Goal: Task Accomplishment & Management: Manage account settings

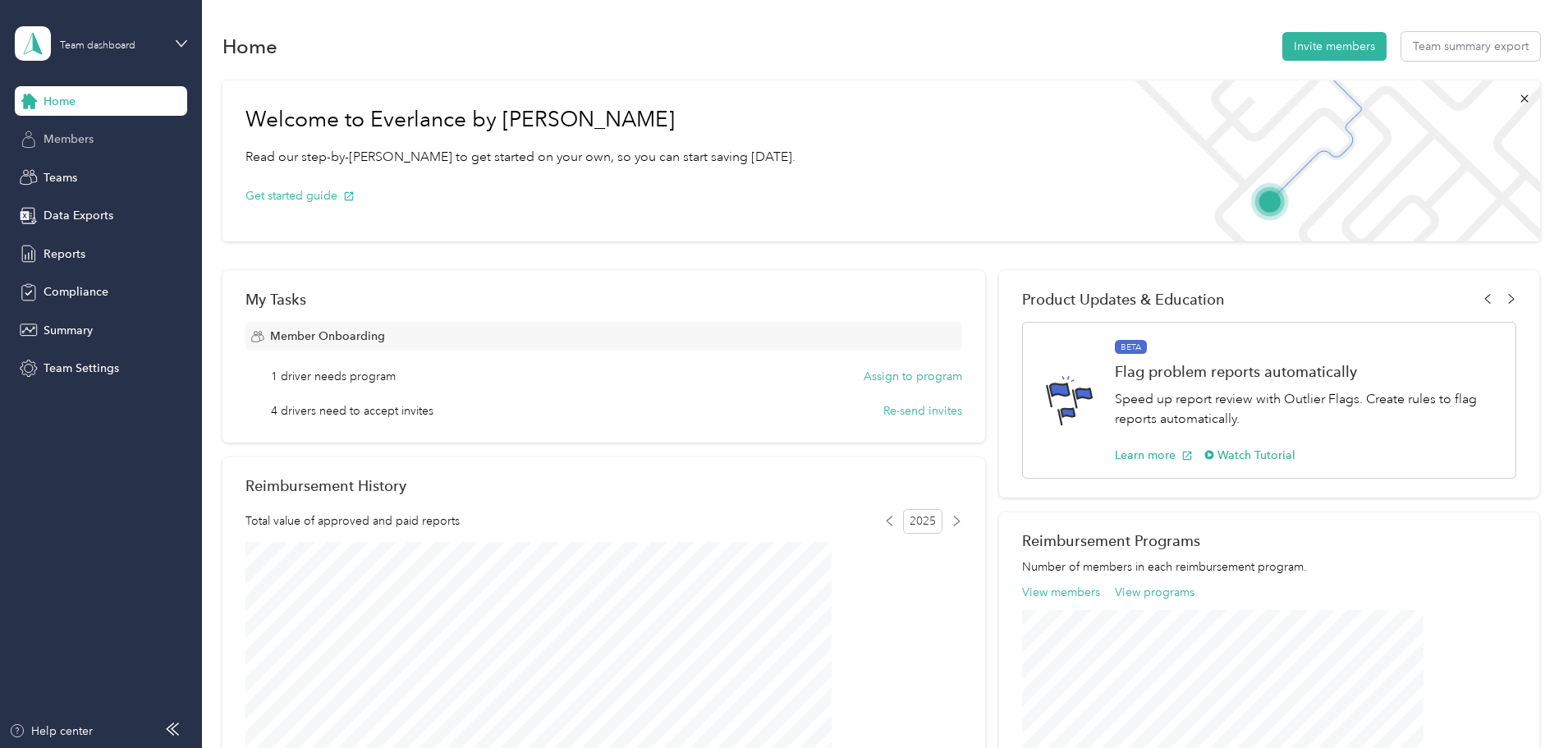
click at [68, 135] on span "Members" at bounding box center [69, 139] width 50 height 17
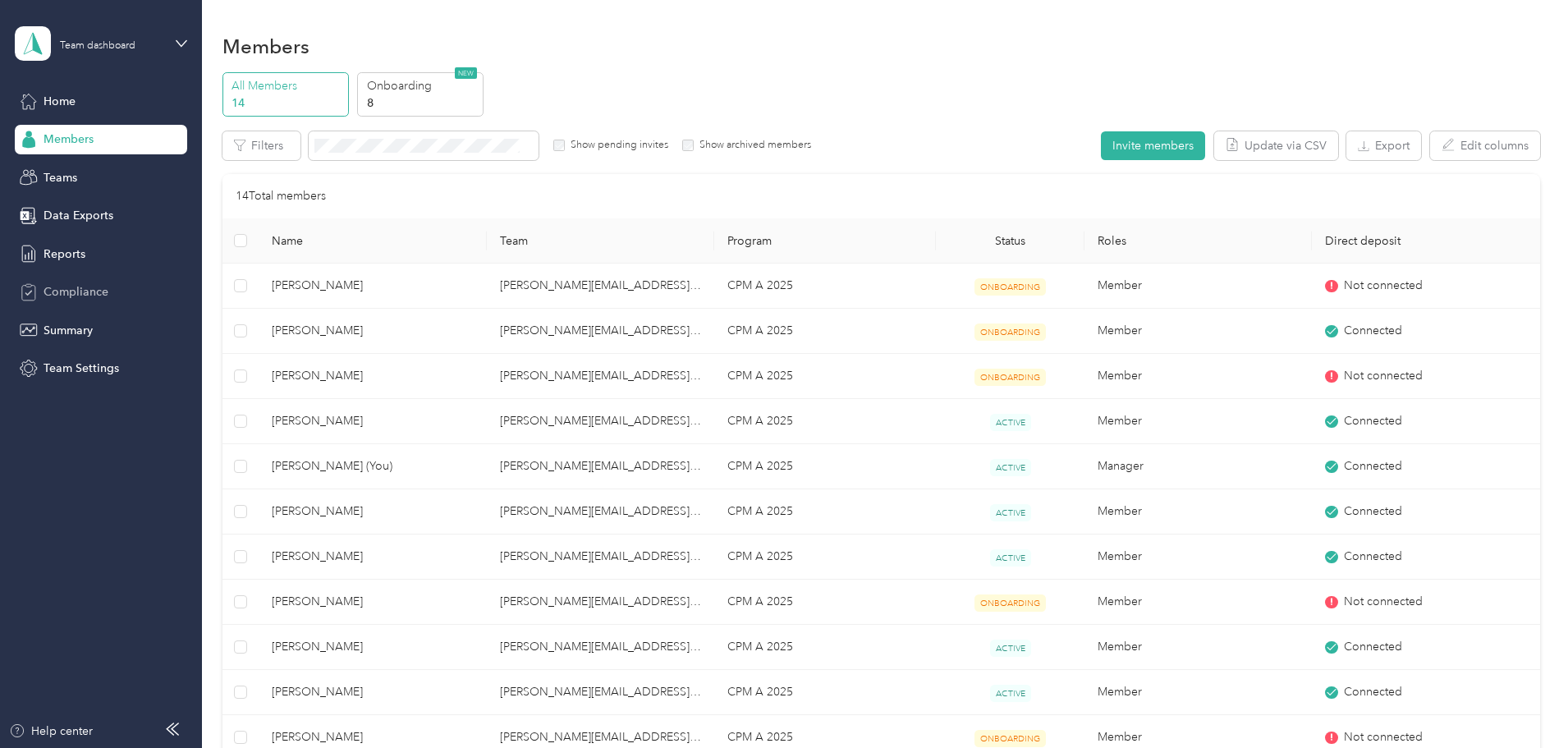
click at [65, 285] on span "Compliance" at bounding box center [76, 292] width 64 height 17
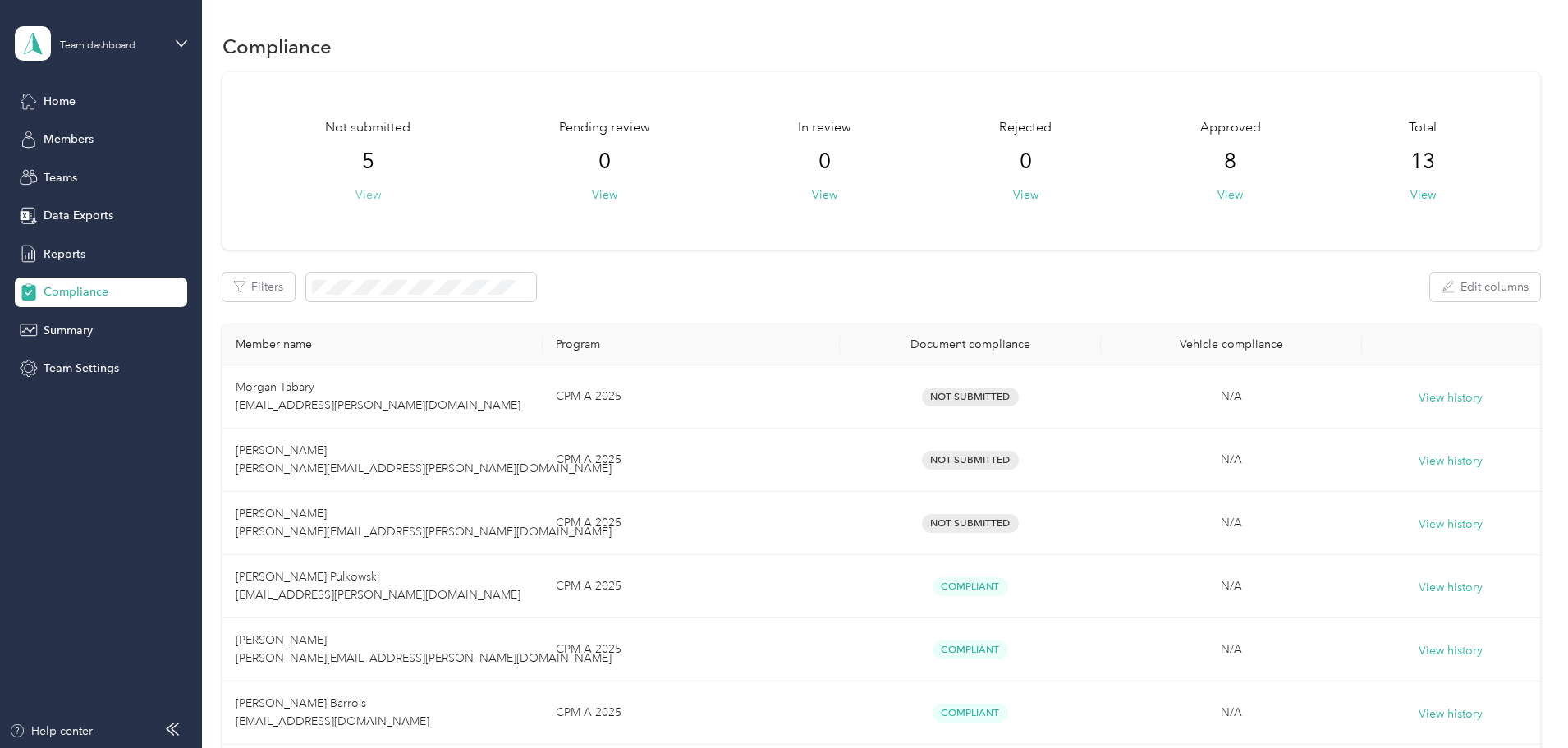
click at [381, 194] on button "View" at bounding box center [368, 194] width 25 height 17
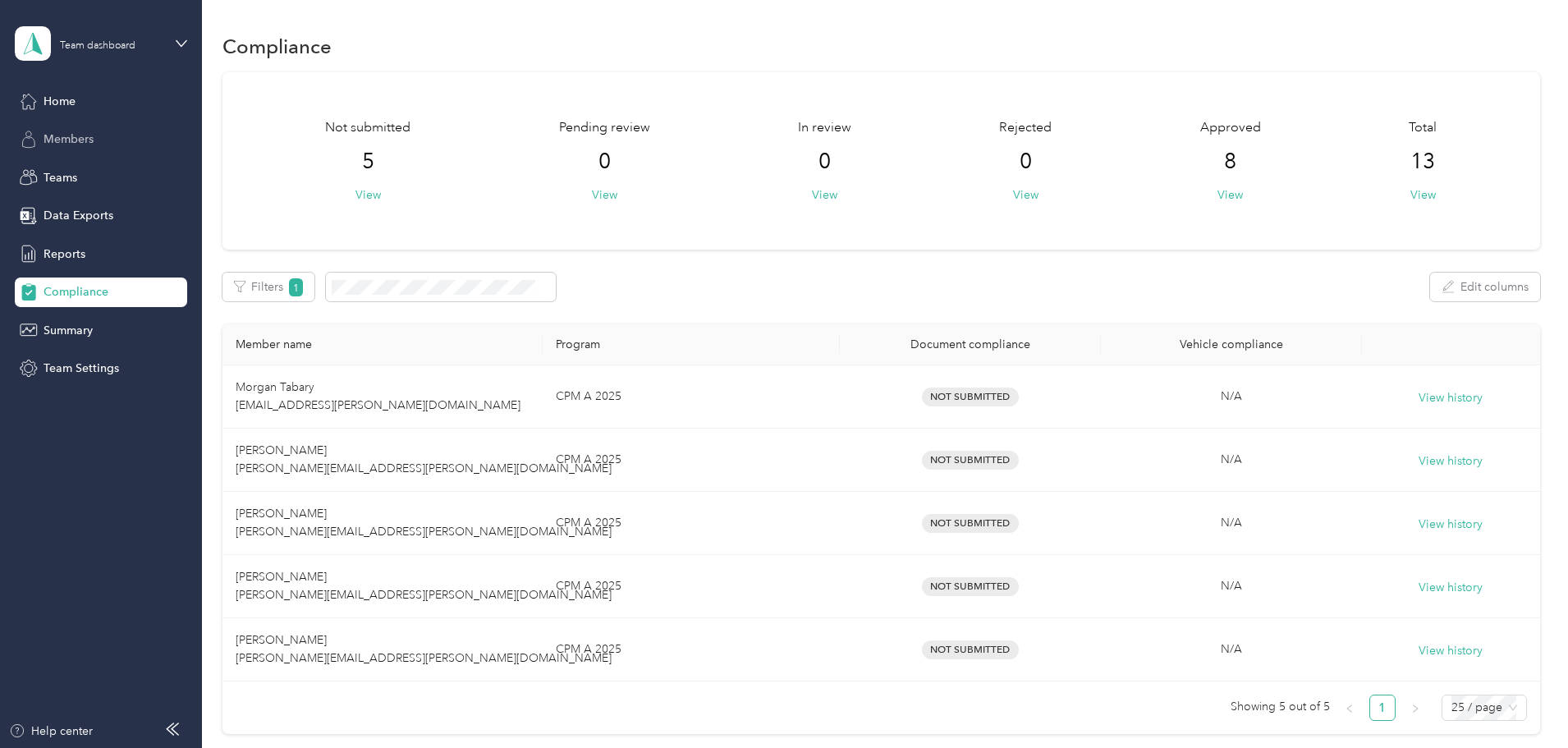
click at [59, 136] on span "Members" at bounding box center [69, 139] width 50 height 17
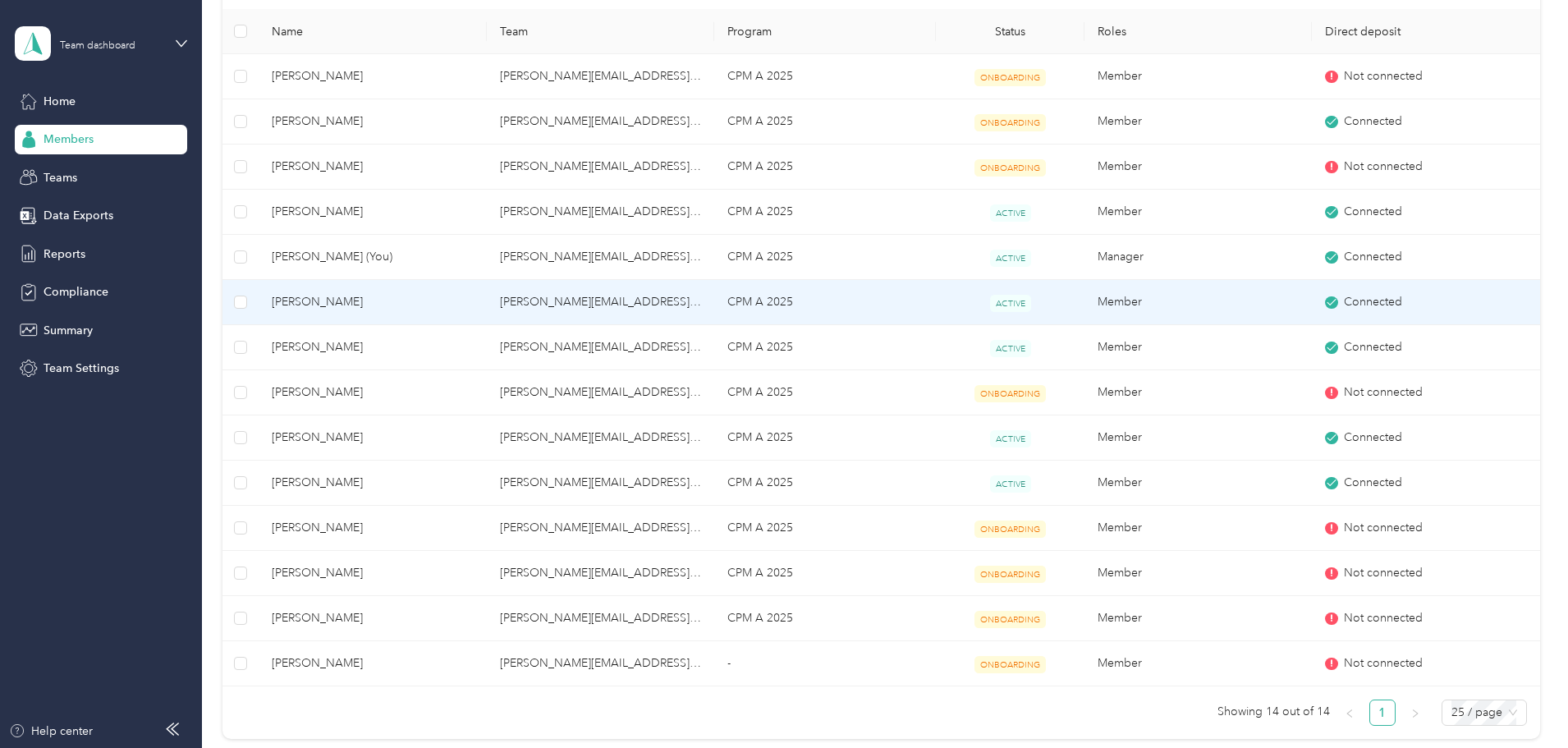
scroll to position [246, 0]
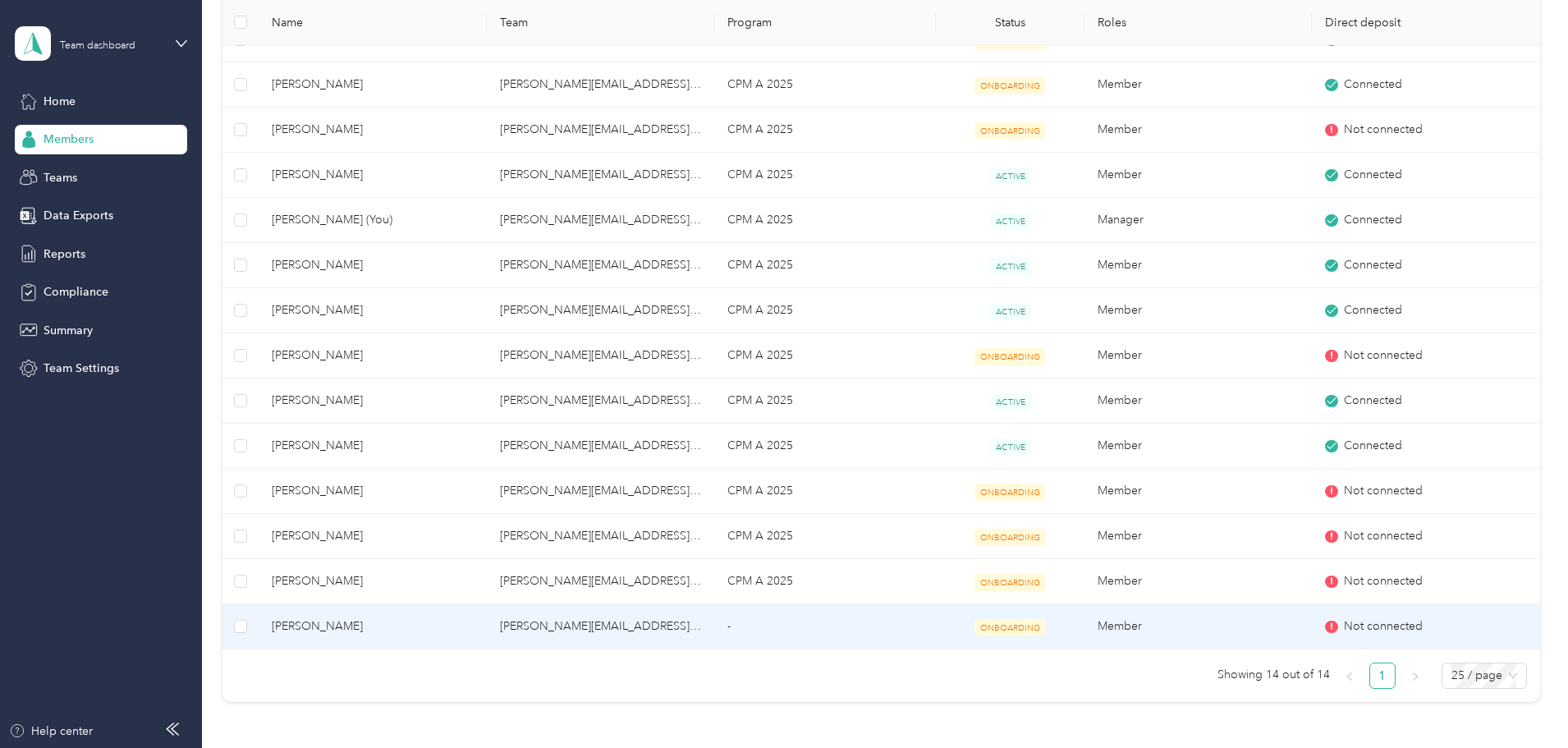
click at [979, 624] on span "ONBOARDING" at bounding box center [1010, 627] width 72 height 17
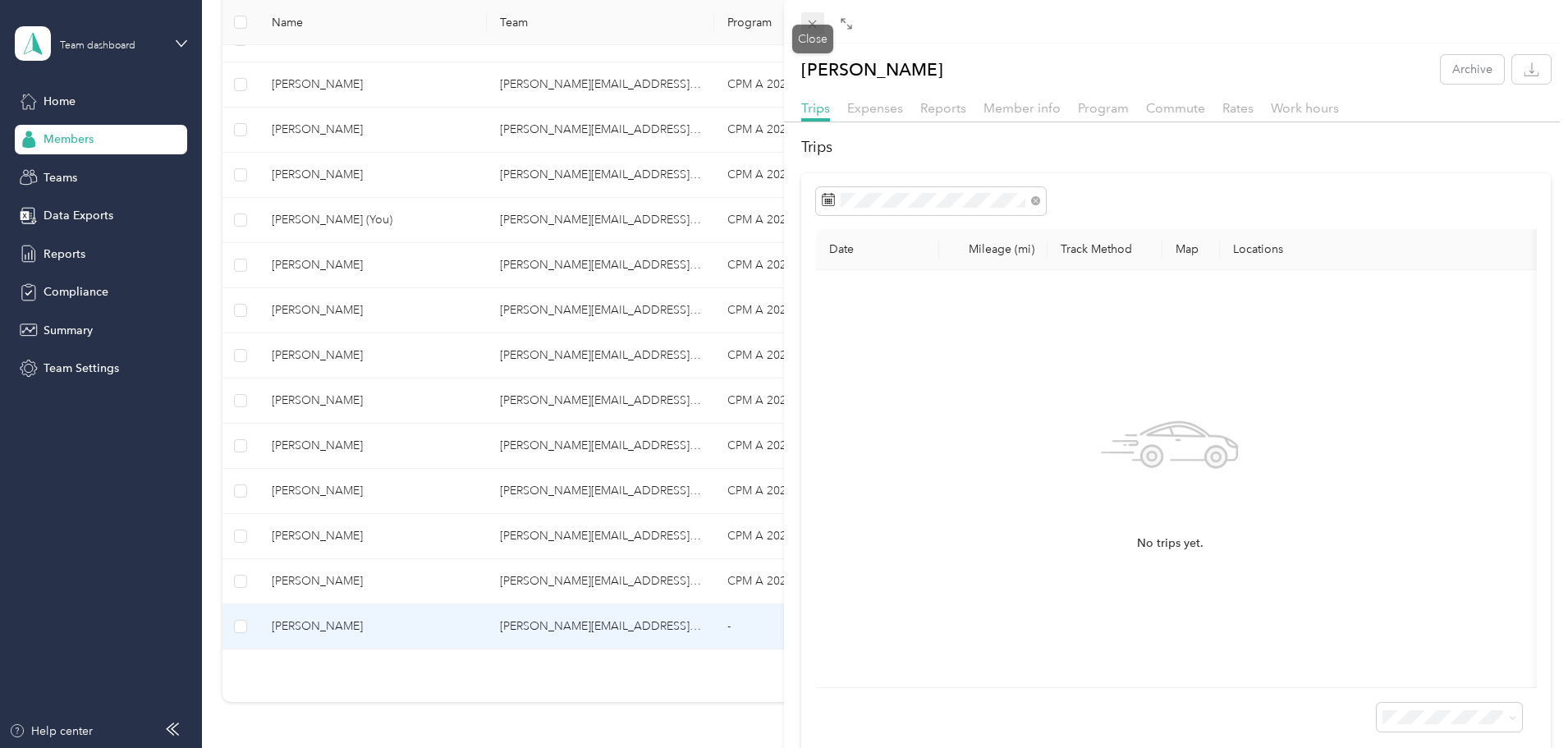
click at [808, 23] on icon at bounding box center [812, 24] width 14 height 14
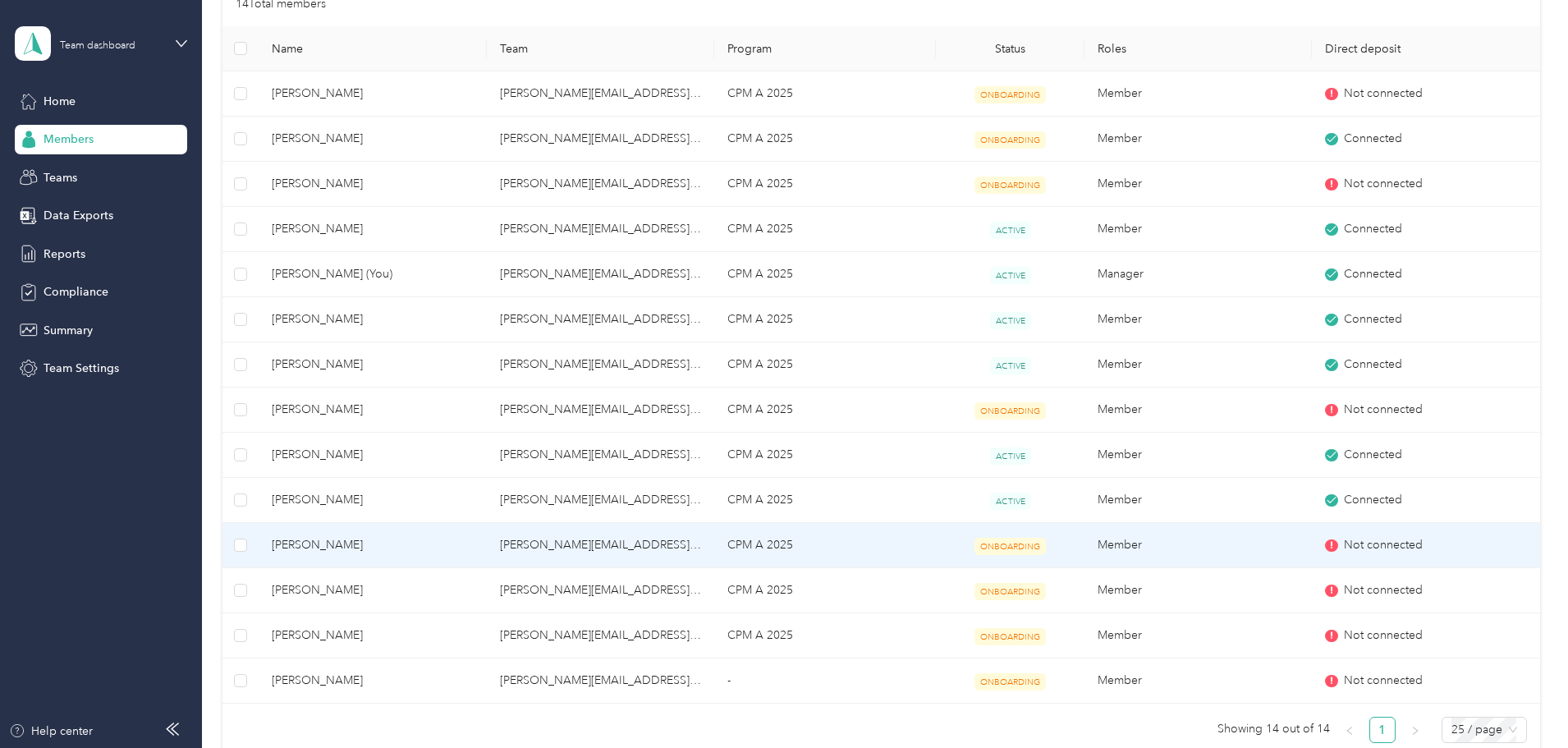
scroll to position [246, 0]
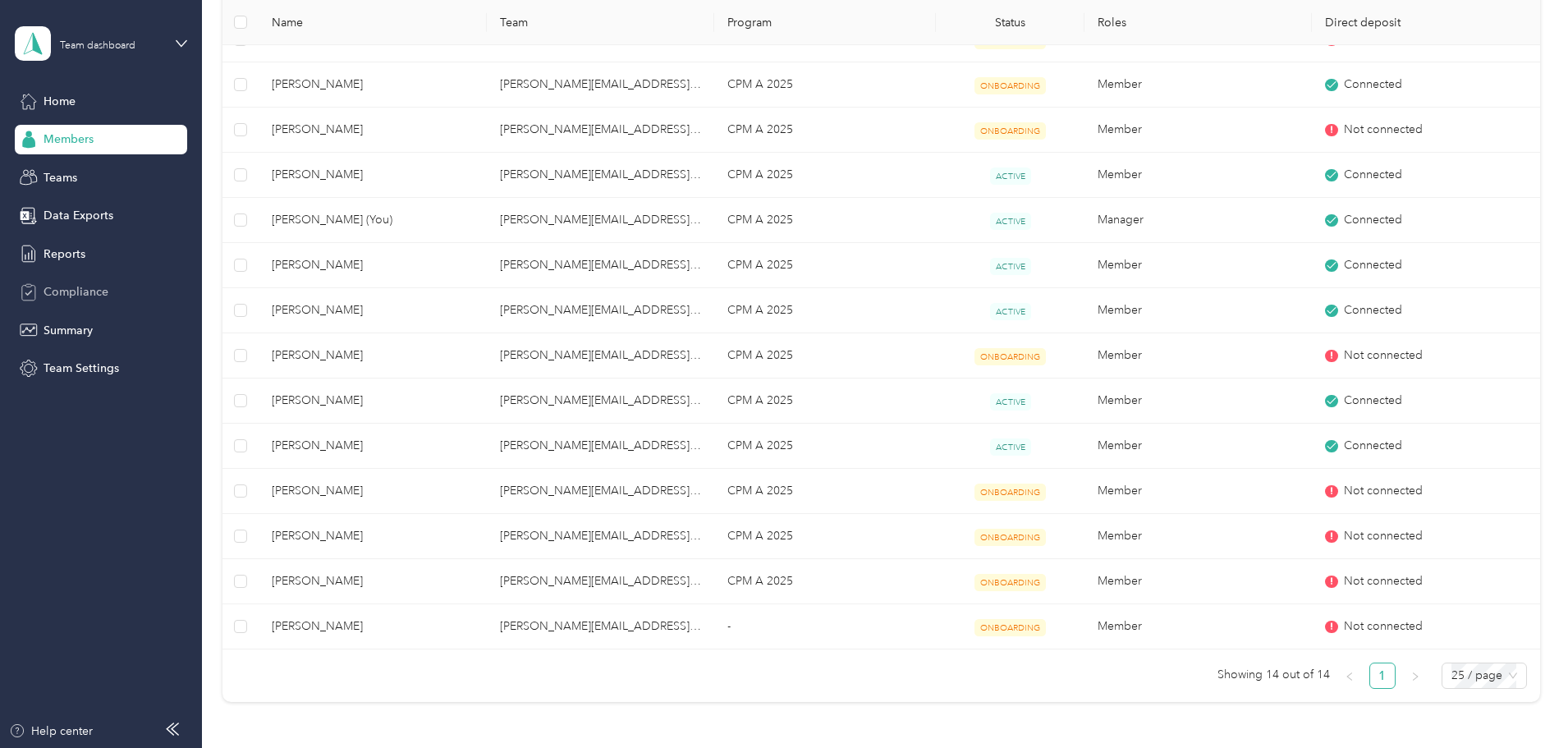
click at [69, 293] on span "Compliance" at bounding box center [76, 292] width 64 height 17
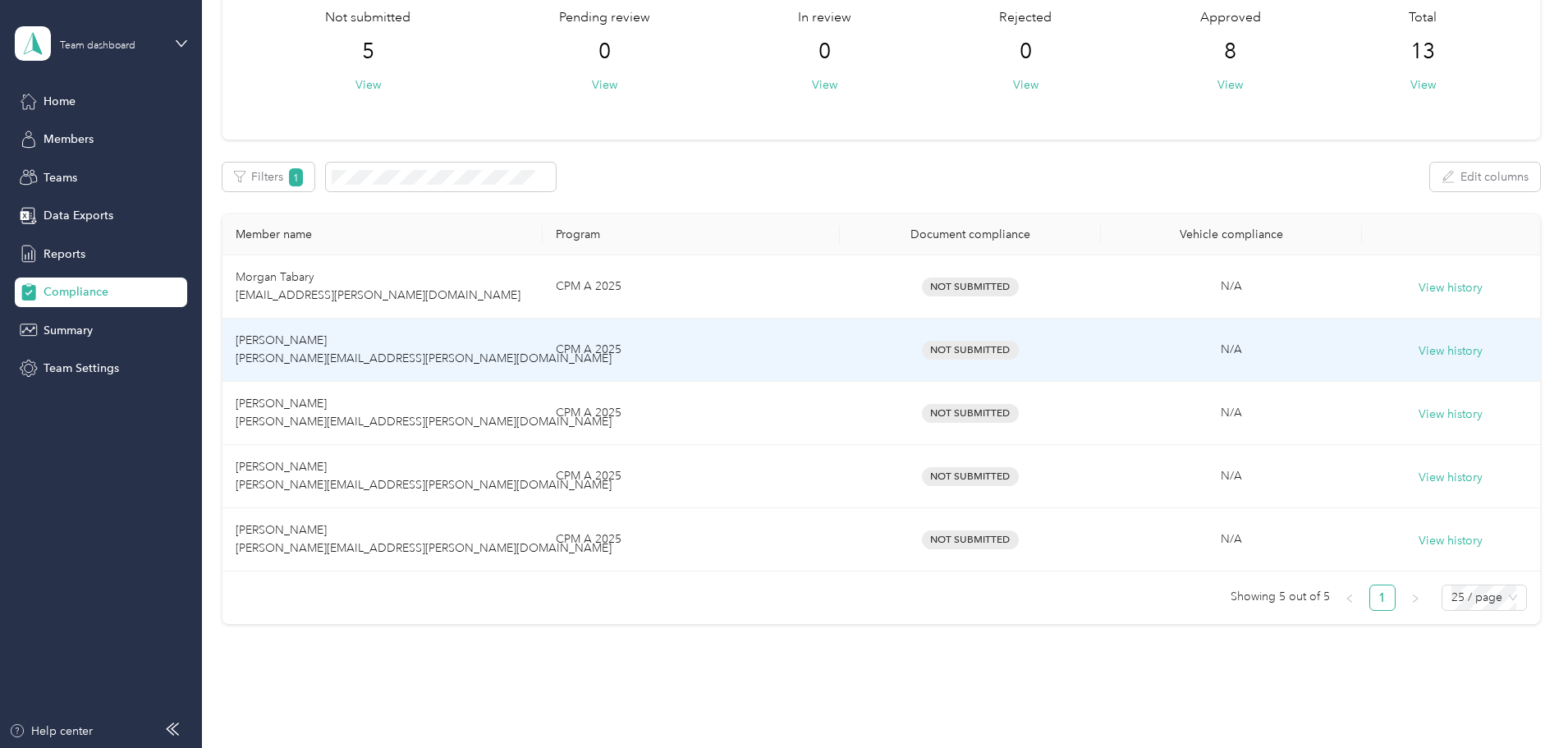
scroll to position [74, 0]
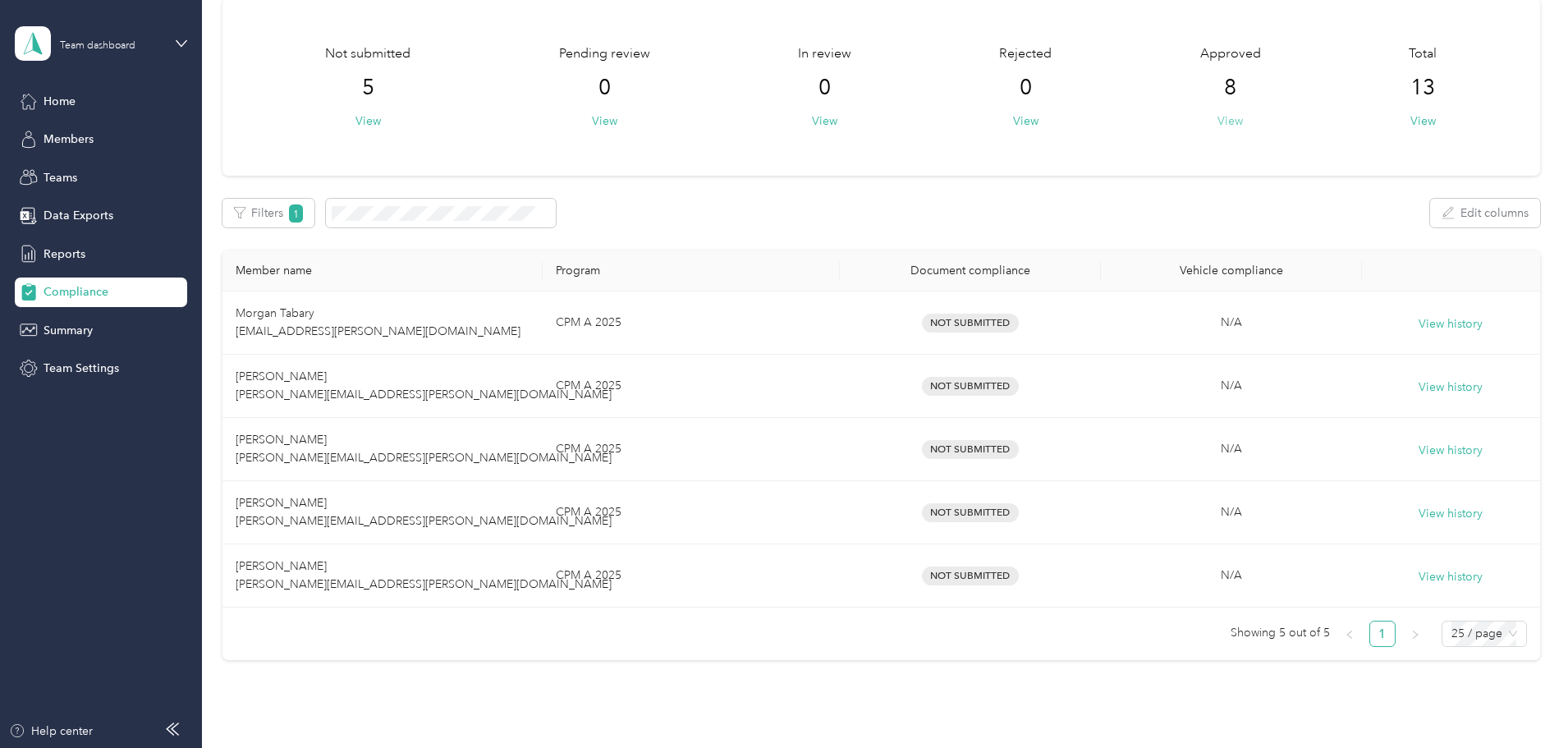
click at [1217, 123] on button "View" at bounding box center [1230, 121] width 25 height 17
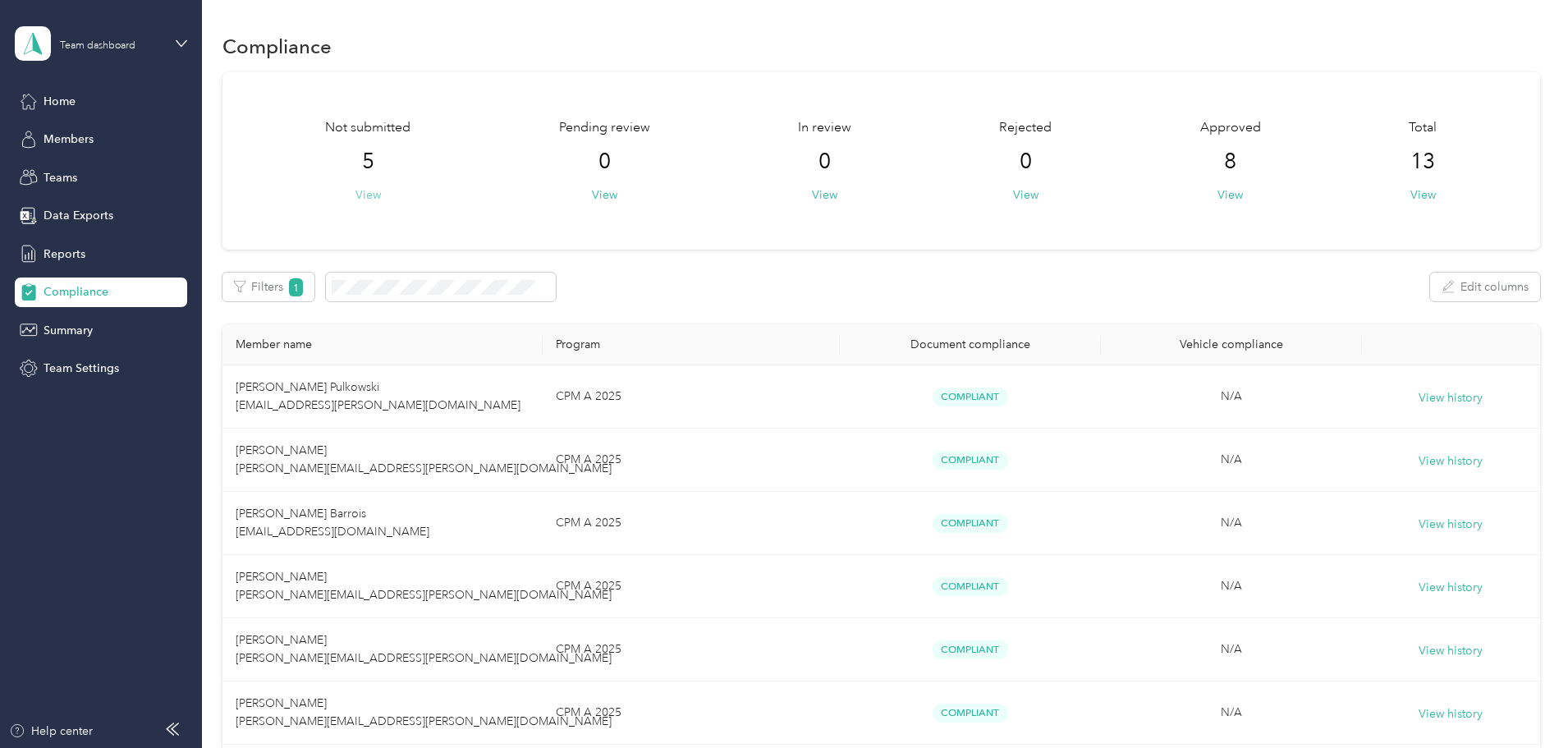
click at [381, 193] on button "View" at bounding box center [368, 194] width 25 height 17
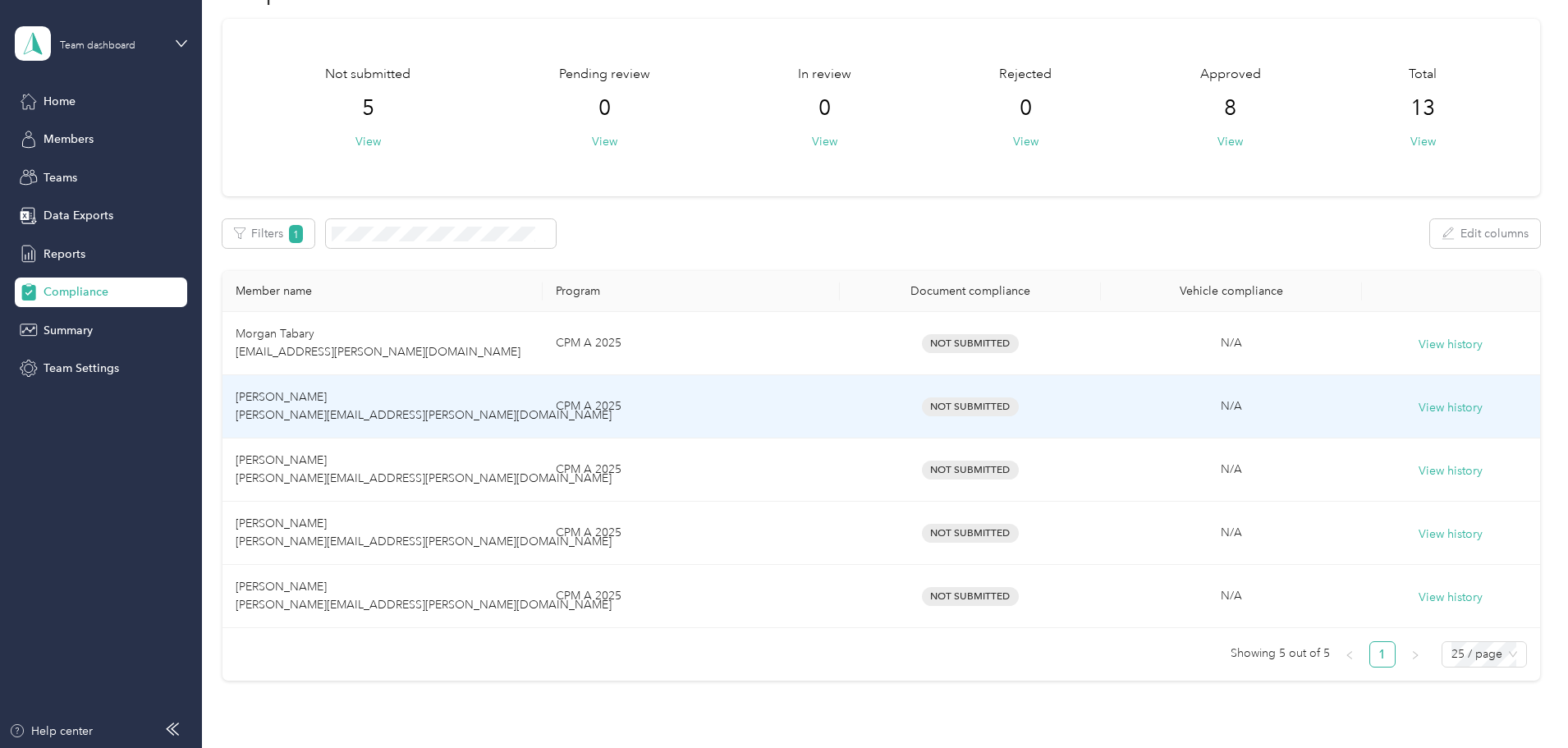
scroll to position [82, 0]
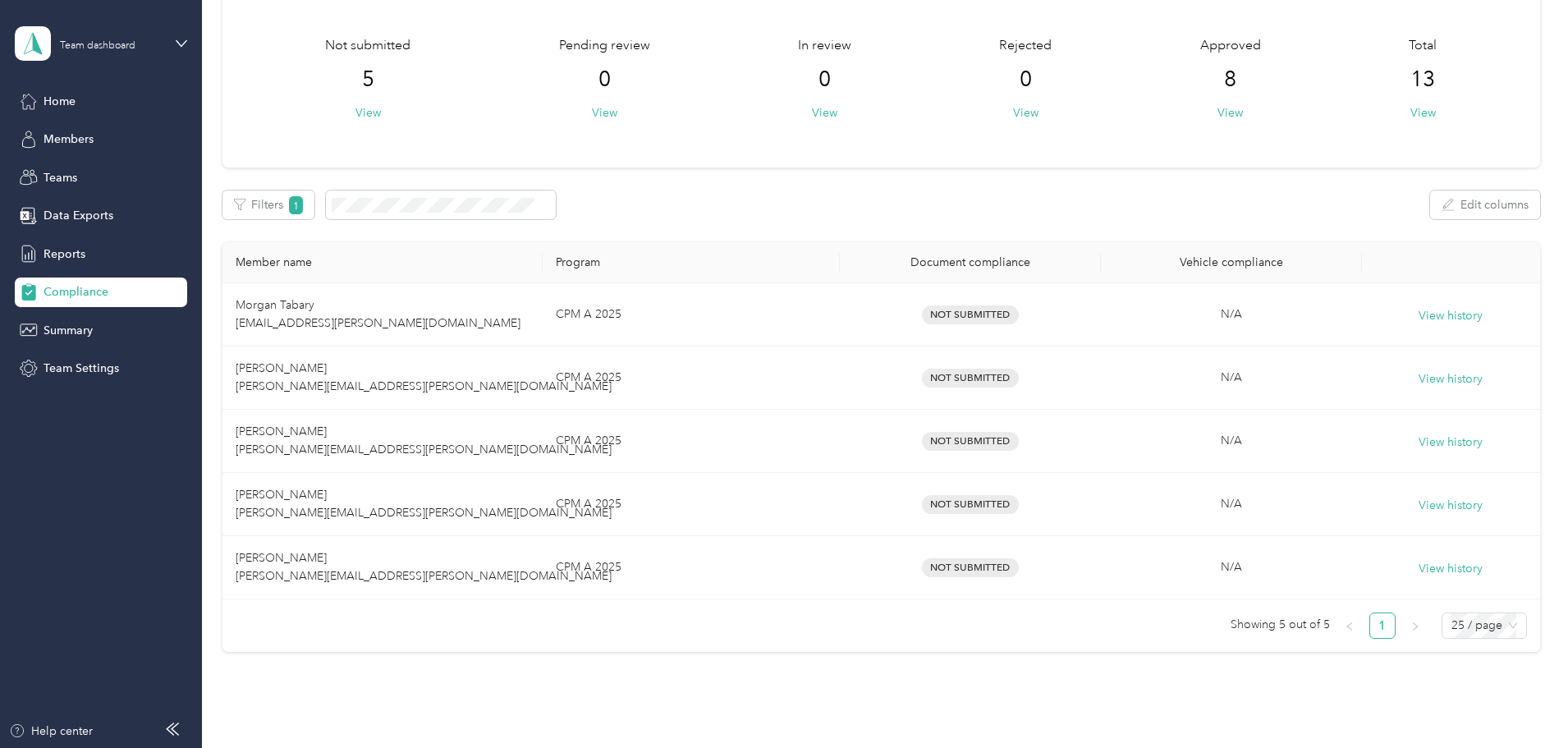
click at [657, 652] on div "Member name Program Document compliance Vehicle compliance Morgan Tabary [EMAIL…" at bounding box center [881, 447] width 1318 height 410
click at [674, 686] on div "Compliance Not submitted 5 View Pending review 0 View In review 0 View Rejected…" at bounding box center [881, 329] width 1358 height 823
click at [993, 735] on div "Compliance Not submitted 5 View Pending review 0 View In review 0 View Rejected…" at bounding box center [881, 329] width 1358 height 823
click at [1004, 732] on div "Compliance Not submitted 5 View Pending review 0 View In review 0 View Rejected…" at bounding box center [881, 329] width 1358 height 823
click at [552, 684] on div "Compliance Not submitted 5 View Pending review 0 View In review 0 View Rejected…" at bounding box center [881, 329] width 1358 height 823
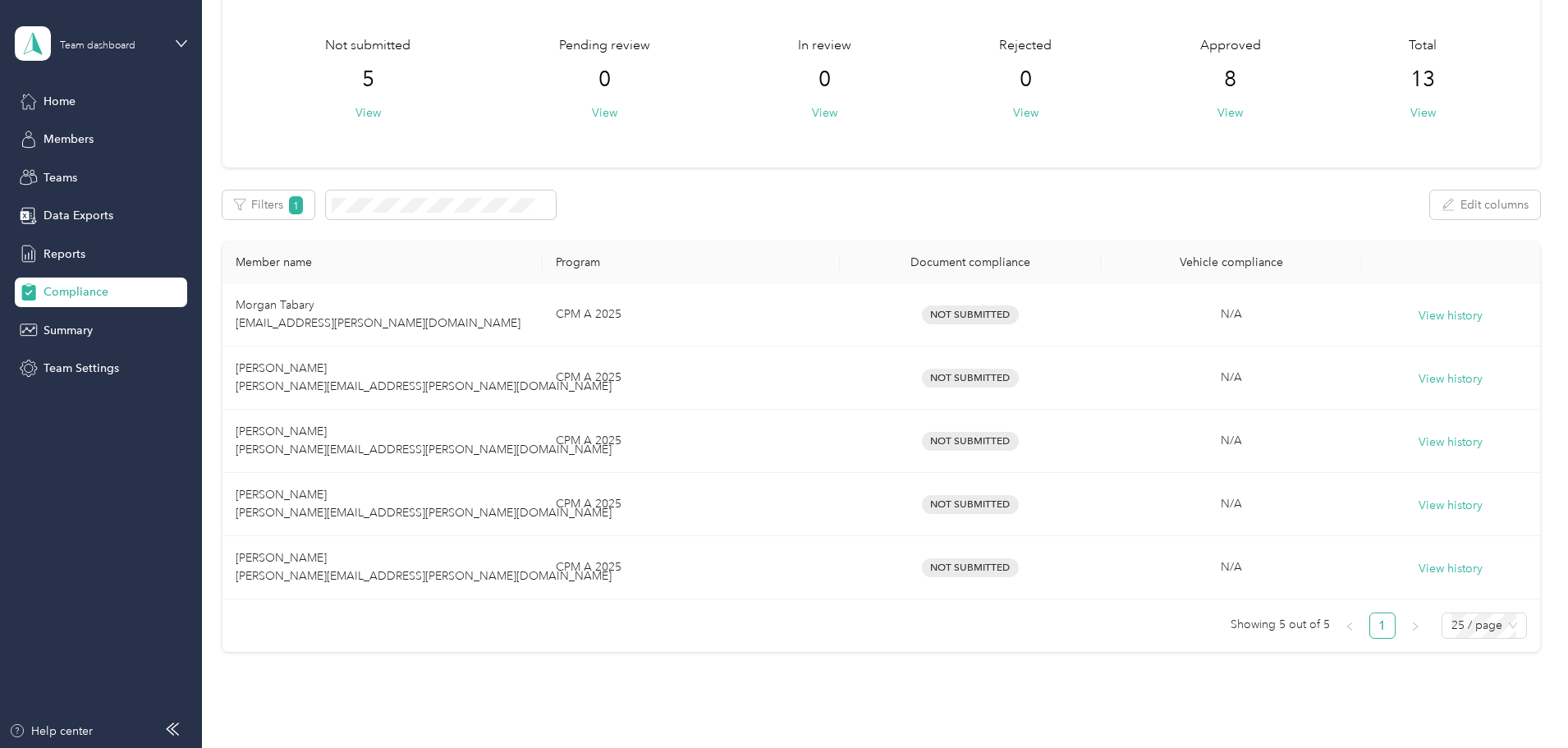
click at [552, 684] on div "Compliance Not submitted 5 View Pending review 0 View In review 0 View Rejected…" at bounding box center [881, 329] width 1358 height 823
